Goal: Task Accomplishment & Management: Use online tool/utility

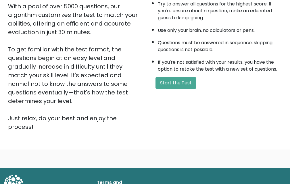
scroll to position [113, 0]
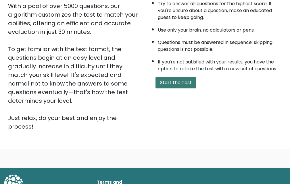
click at [184, 81] on button "Start the Test" at bounding box center [176, 83] width 41 height 12
click at [168, 85] on button "Start the Test" at bounding box center [176, 83] width 41 height 12
